Goal: Contribute content: Contribute content

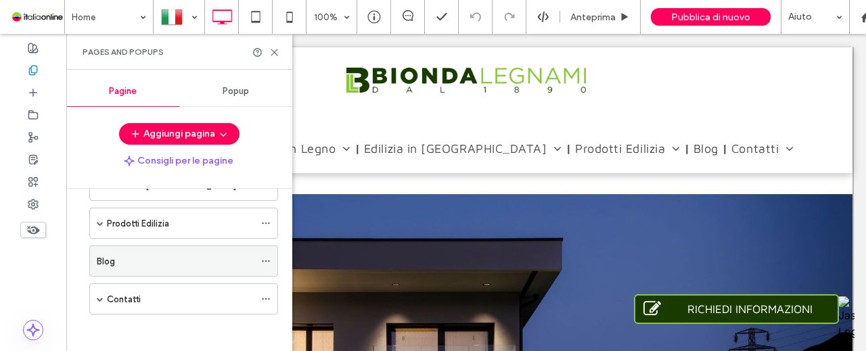
click at [145, 259] on div "Blog" at bounding box center [176, 261] width 158 height 14
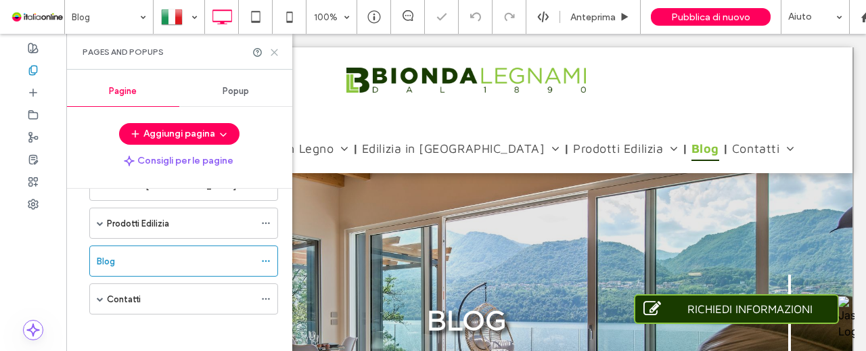
click at [276, 52] on icon at bounding box center [274, 52] width 10 height 10
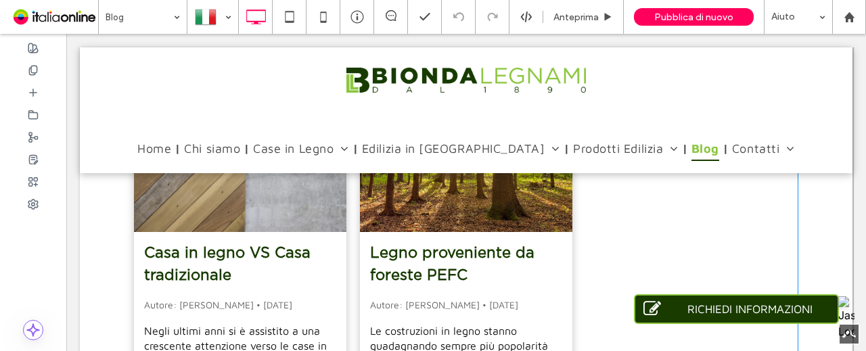
scroll to position [541, 0]
click at [230, 278] on link "Casa in legno VS Casa tradizionale" at bounding box center [240, 264] width 192 height 45
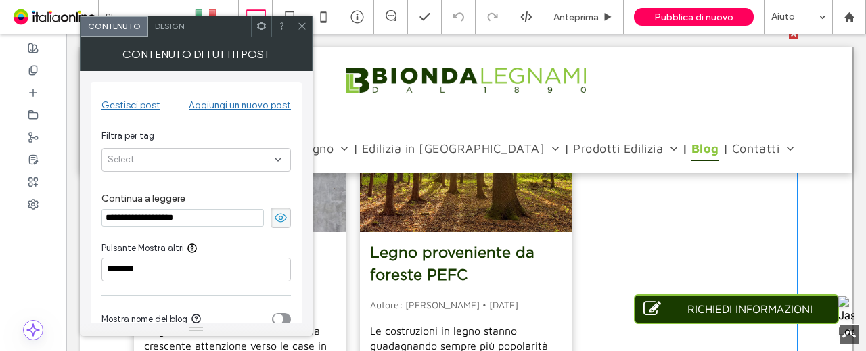
click at [132, 100] on div "Gestisci post" at bounding box center [131, 105] width 59 height 12
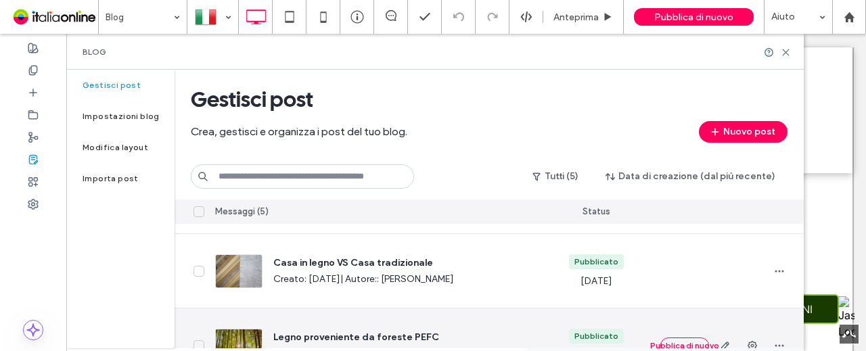
scroll to position [118, 0]
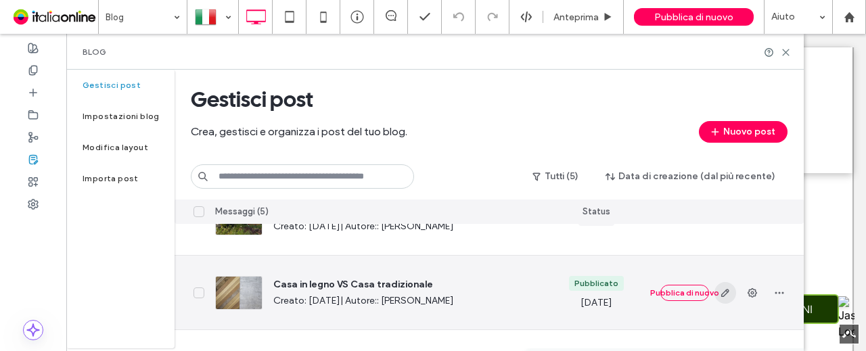
click at [727, 288] on icon "button" at bounding box center [725, 293] width 11 height 11
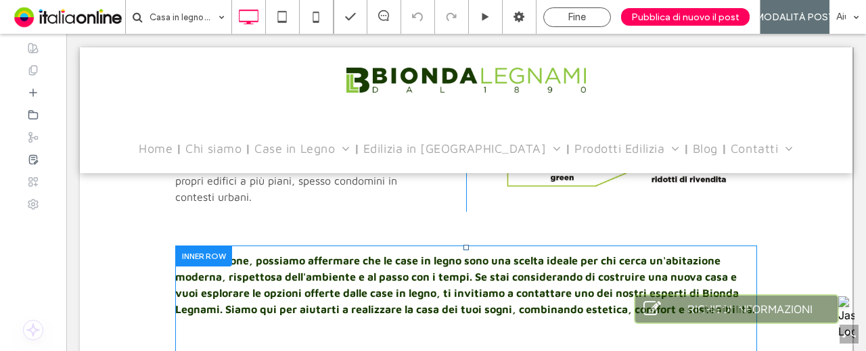
scroll to position [1437, 0]
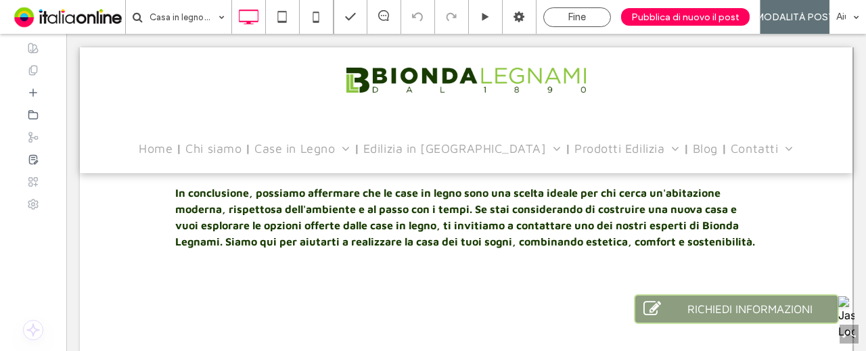
click at [223, 348] on p "< Post meno recente" at bounding box center [320, 356] width 291 height 16
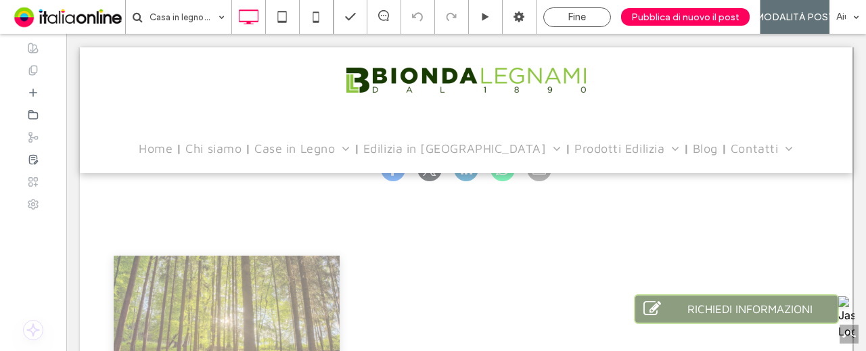
scroll to position [1843, 0]
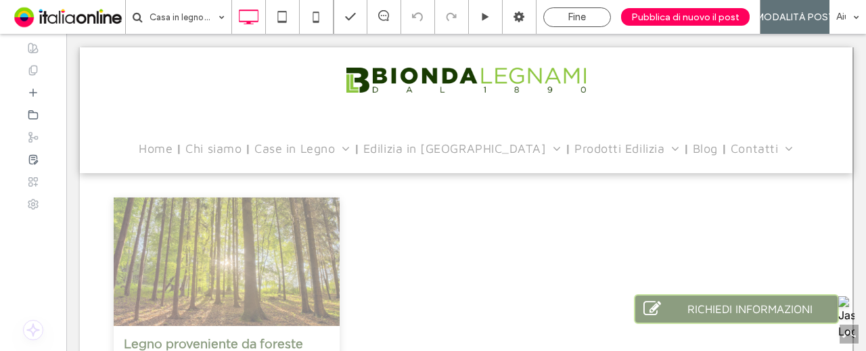
click at [249, 229] on div at bounding box center [227, 262] width 240 height 136
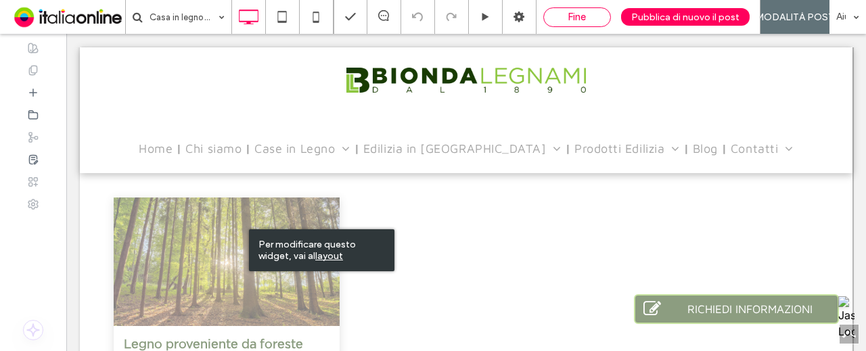
click at [567, 15] on div "Fine" at bounding box center [577, 17] width 66 height 12
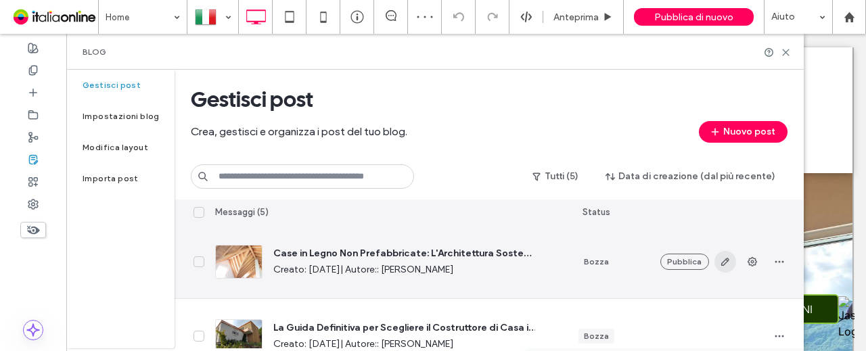
click at [722, 257] on icon "button" at bounding box center [725, 261] width 11 height 11
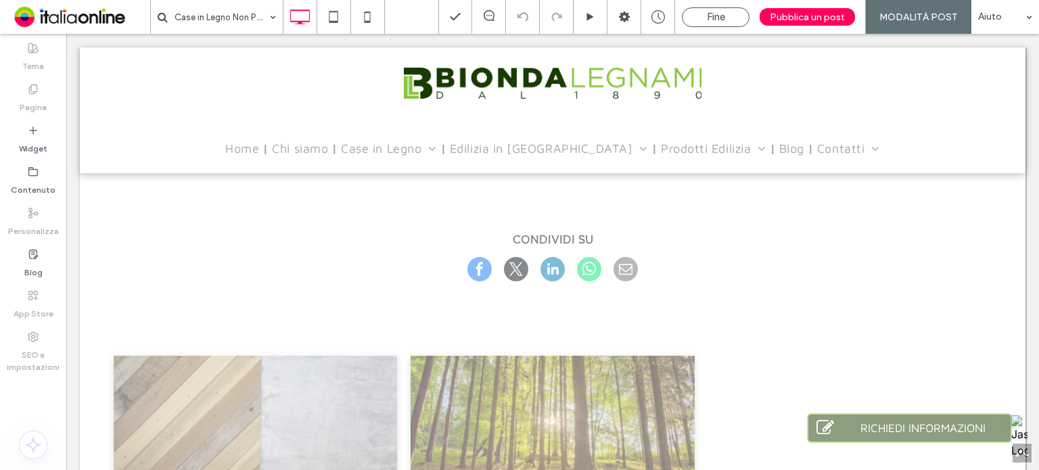
scroll to position [1827, 0]
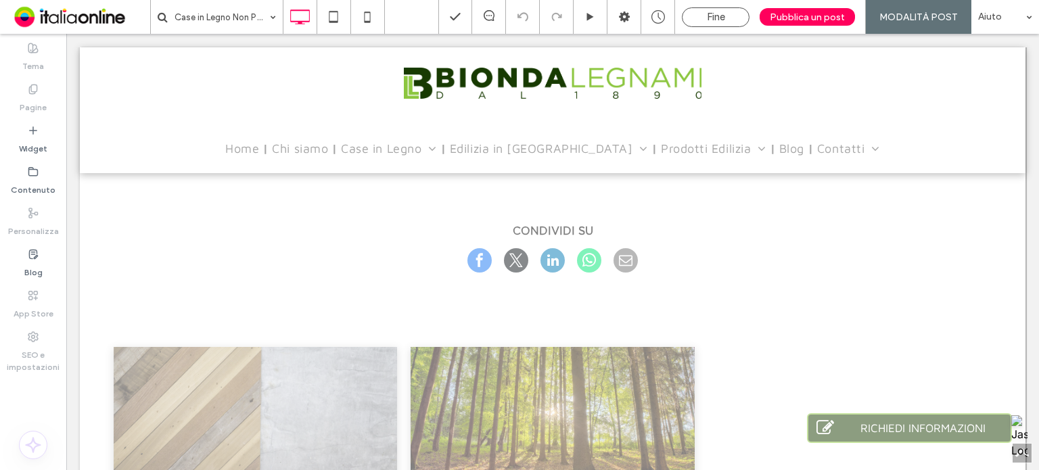
click at [701, 5] on div "Fine Pubblica un post MODALITÀ POST Aiuto" at bounding box center [738, 17] width 601 height 34
click at [717, 16] on span "Fine" at bounding box center [716, 17] width 18 height 12
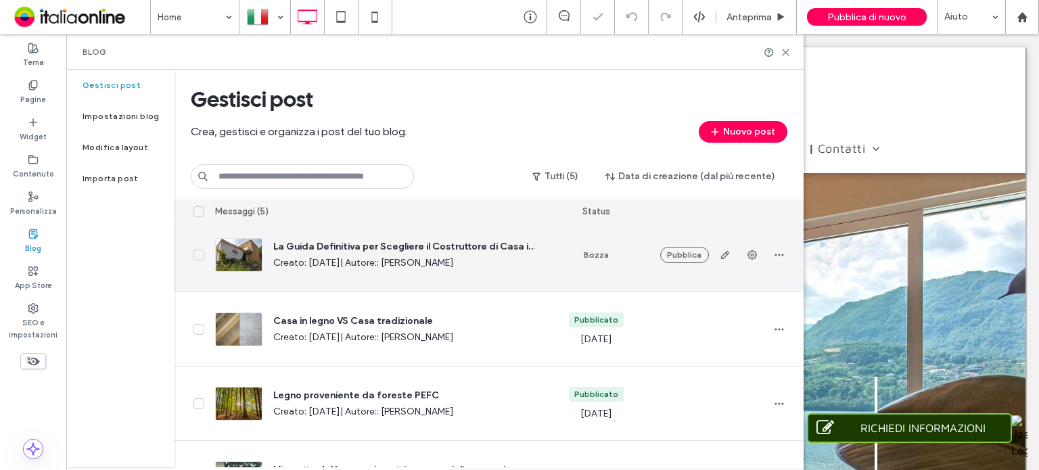
scroll to position [129, 0]
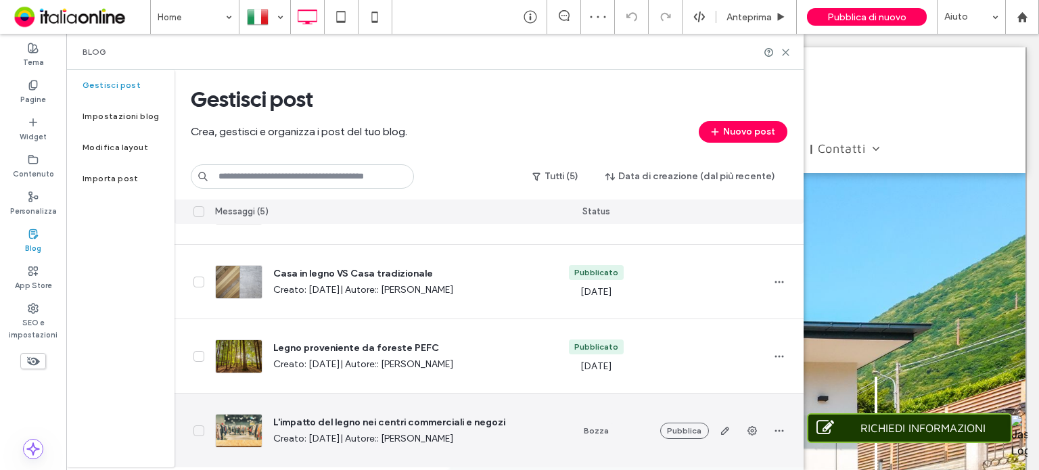
click at [723, 351] on icon "button" at bounding box center [725, 431] width 11 height 11
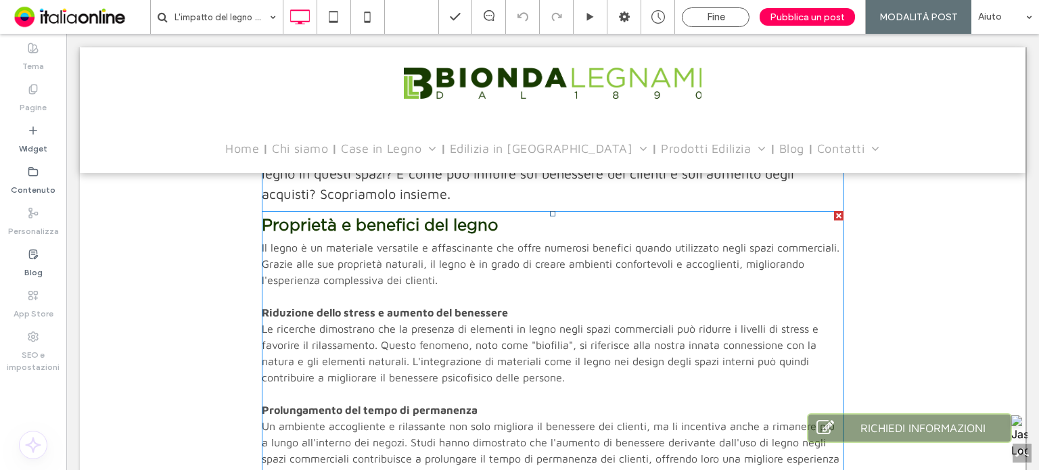
scroll to position [541, 0]
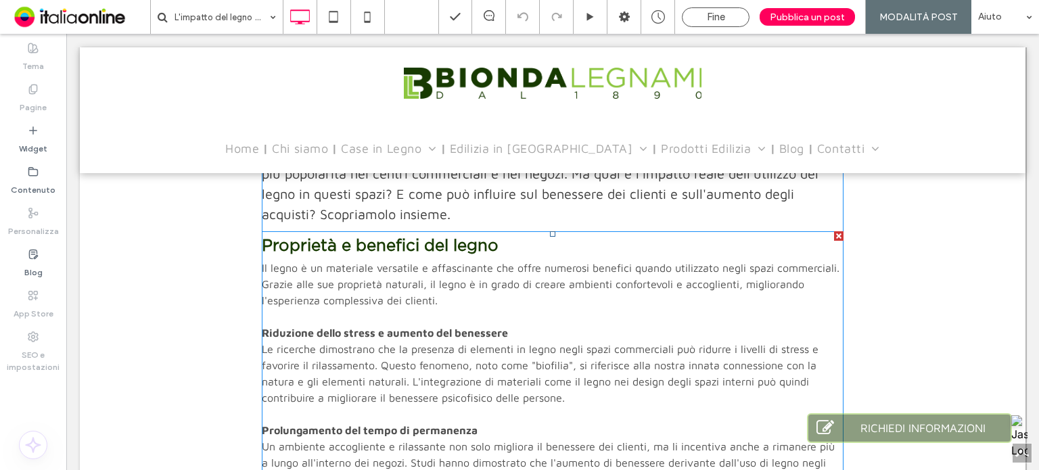
click at [447, 243] on strong "Proprietà e benefici del legno" at bounding box center [380, 246] width 237 height 16
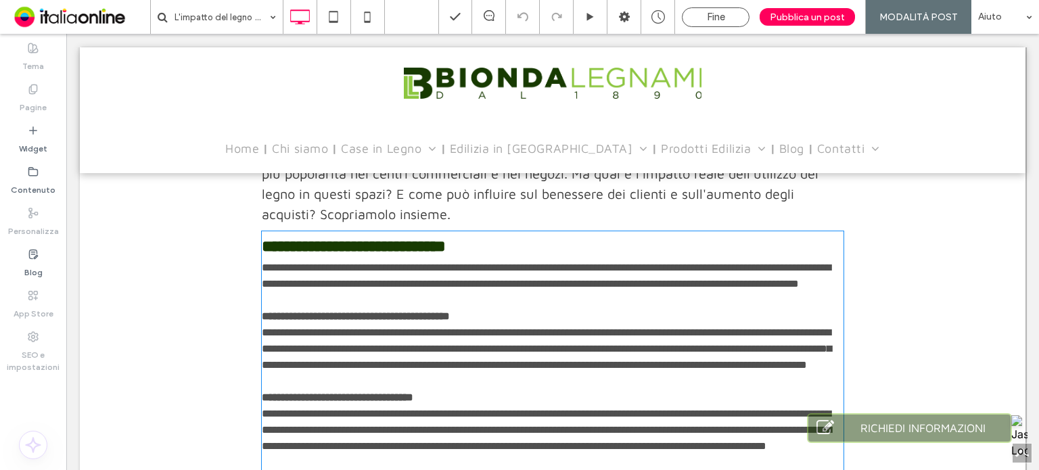
click at [446, 248] on strong "**********" at bounding box center [354, 246] width 184 height 16
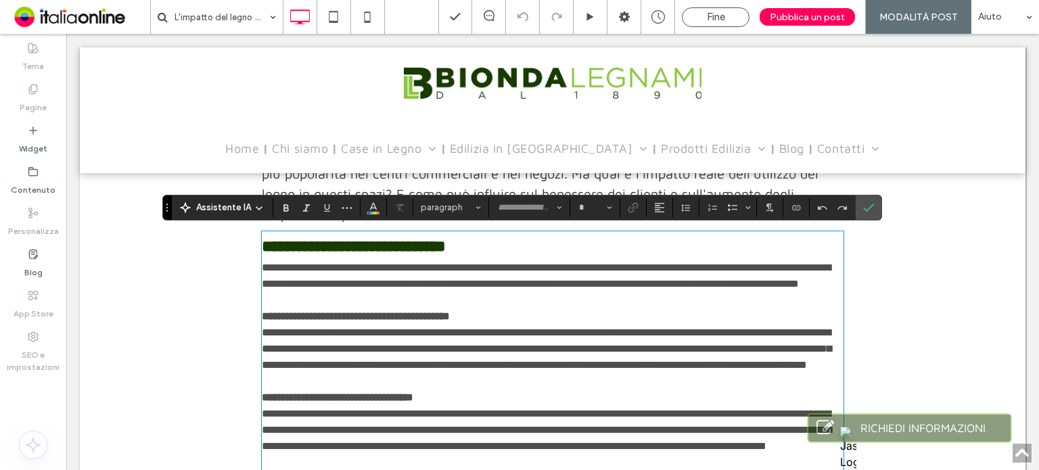
type input "**********"
type input "**"
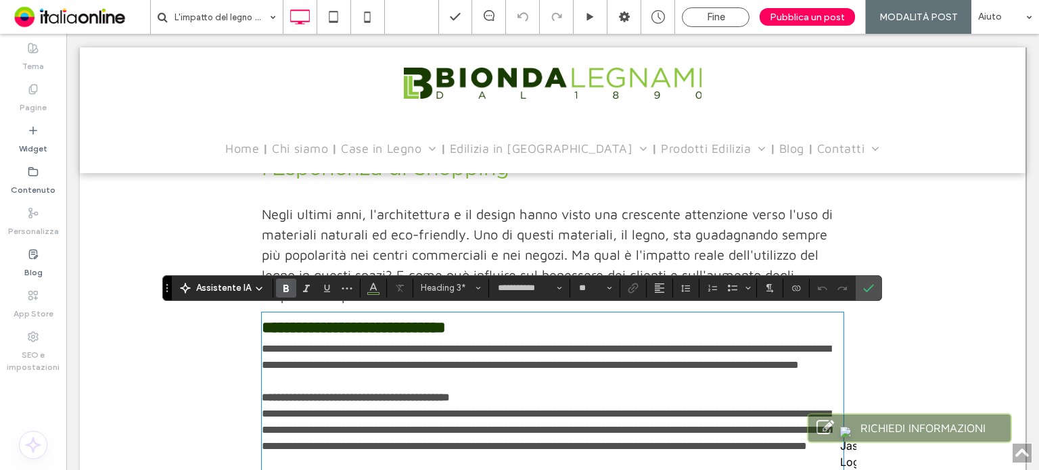
scroll to position [474, 0]
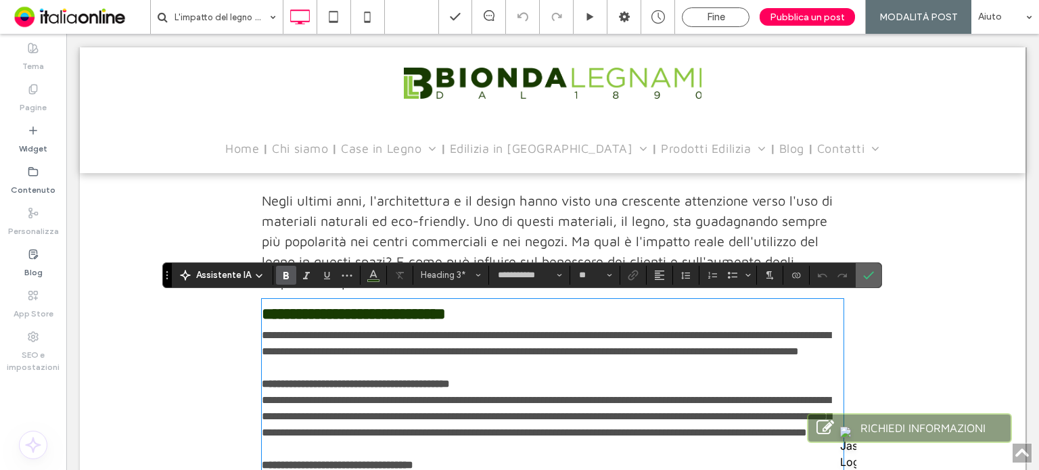
click at [865, 278] on icon "Conferma" at bounding box center [868, 275] width 11 height 11
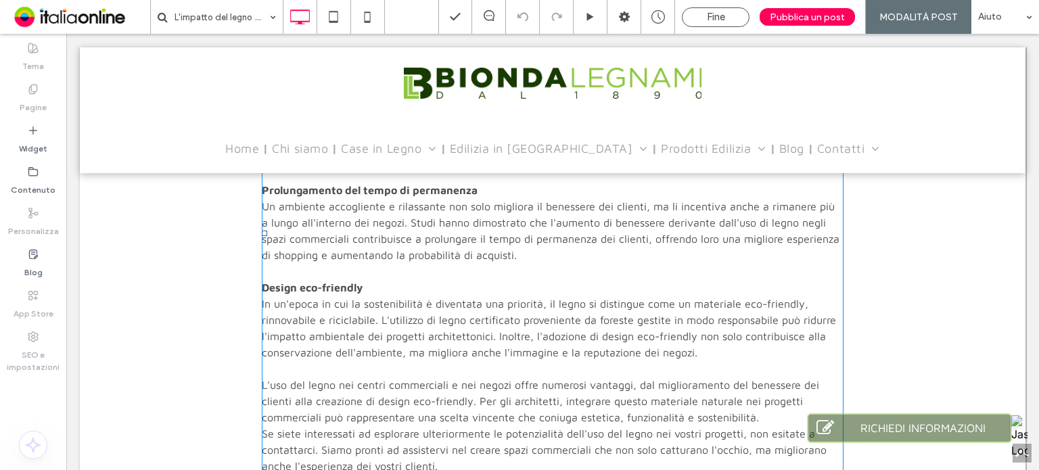
scroll to position [812, 0]
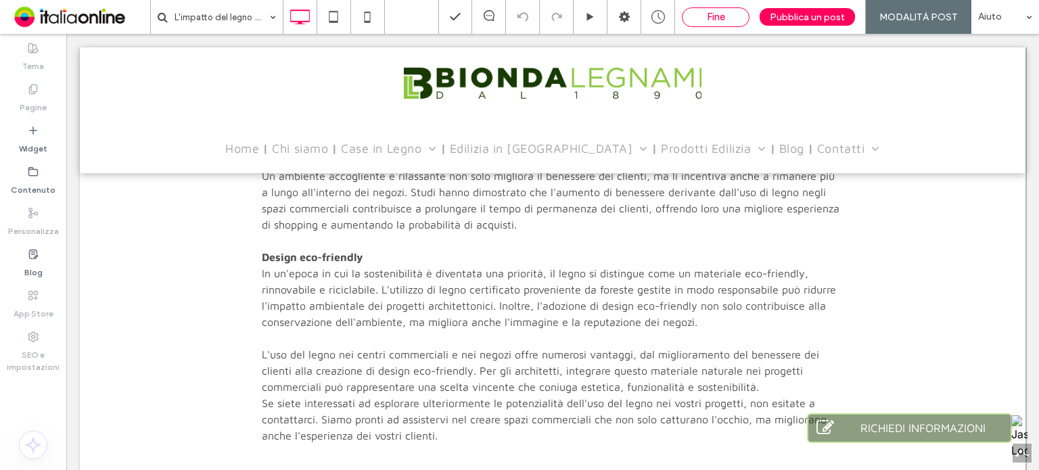
click at [704, 13] on div "Fine" at bounding box center [716, 17] width 66 height 12
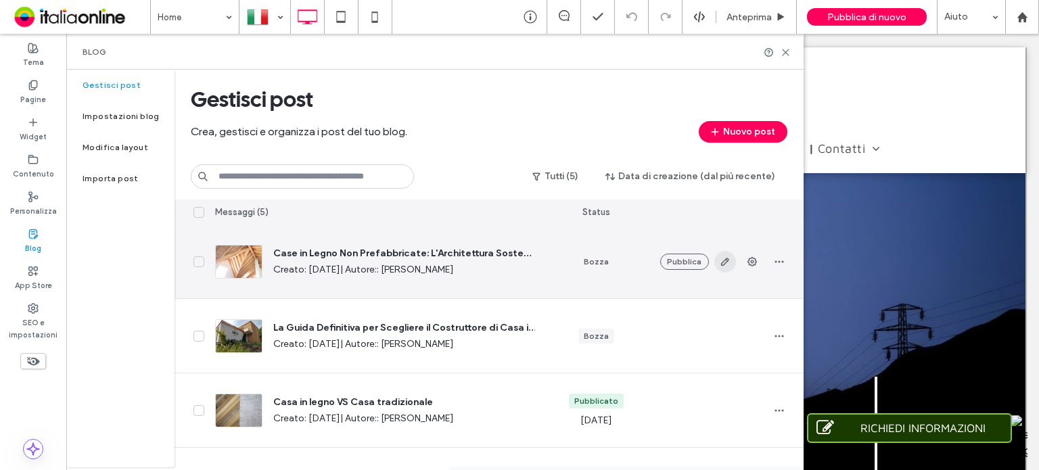
click at [720, 262] on icon "button" at bounding box center [725, 261] width 11 height 11
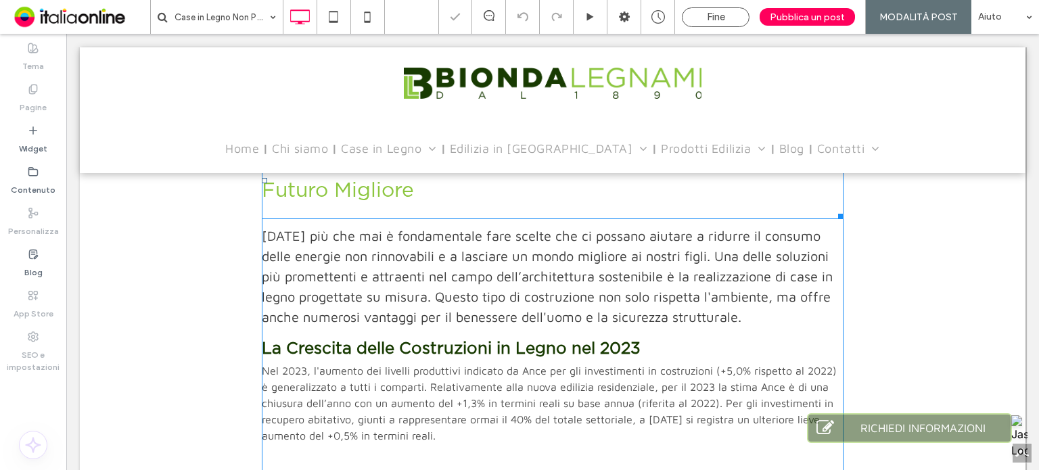
scroll to position [338, 0]
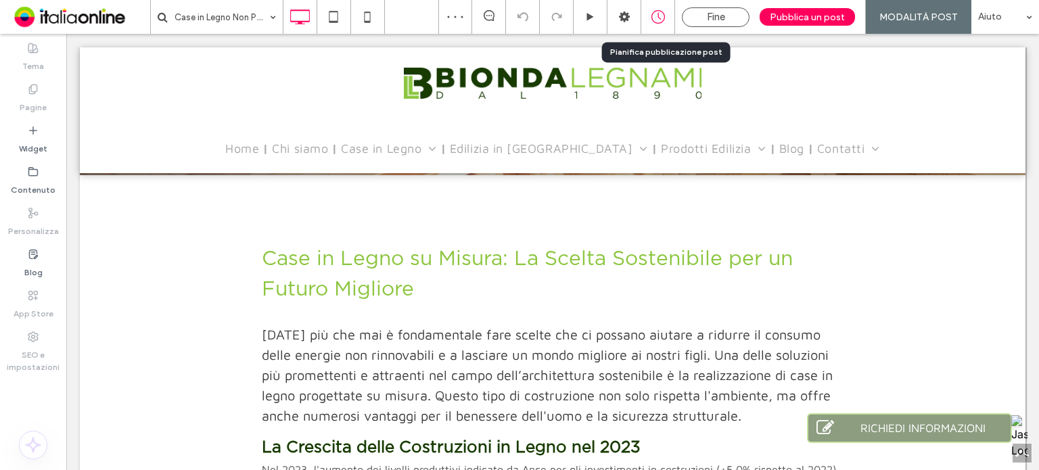
click at [646, 17] on div at bounding box center [657, 17] width 33 height 14
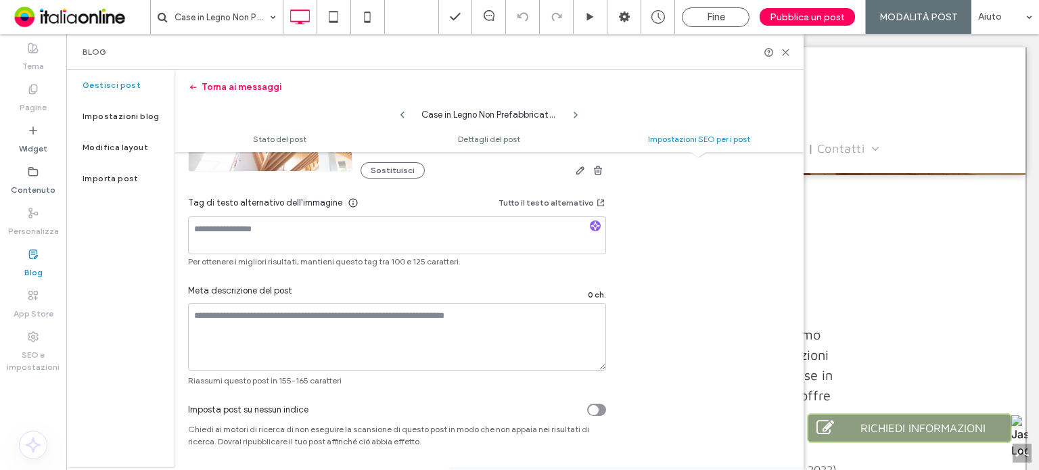
scroll to position [881, 0]
click at [788, 56] on icon at bounding box center [786, 52] width 10 height 10
